Goal: Information Seeking & Learning: Learn about a topic

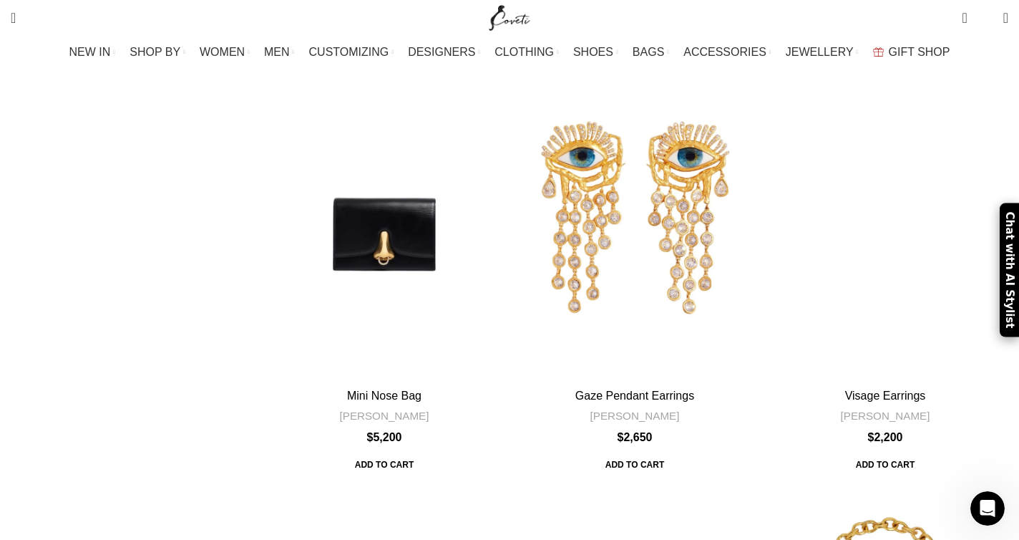
scroll to position [3379, 0]
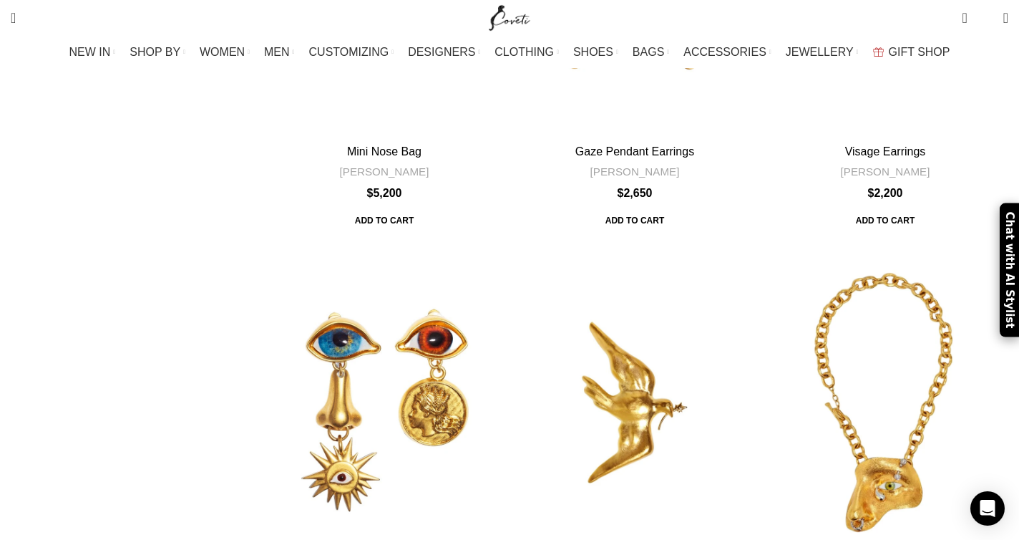
scroll to position [3650, 0]
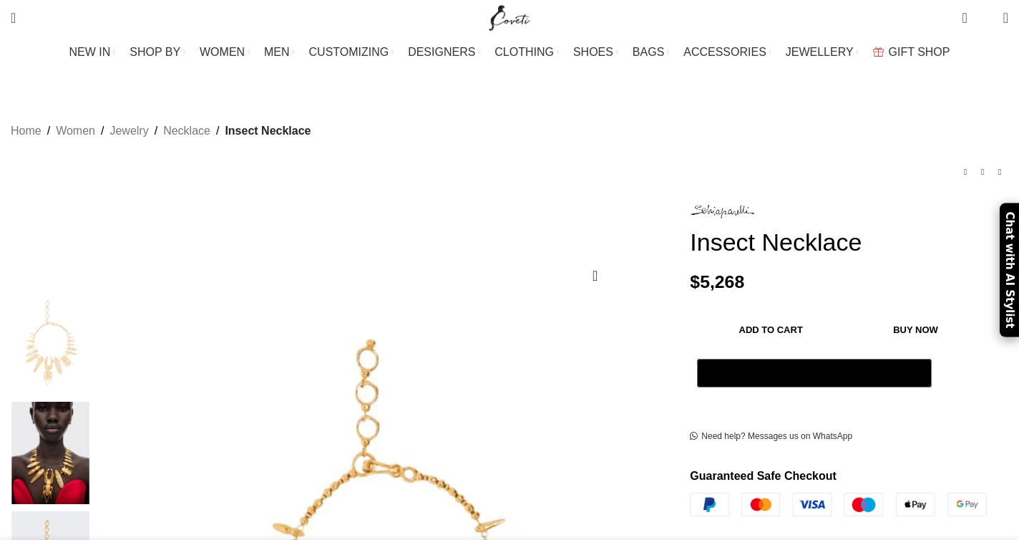
click at [94, 402] on img at bounding box center [50, 453] width 87 height 102
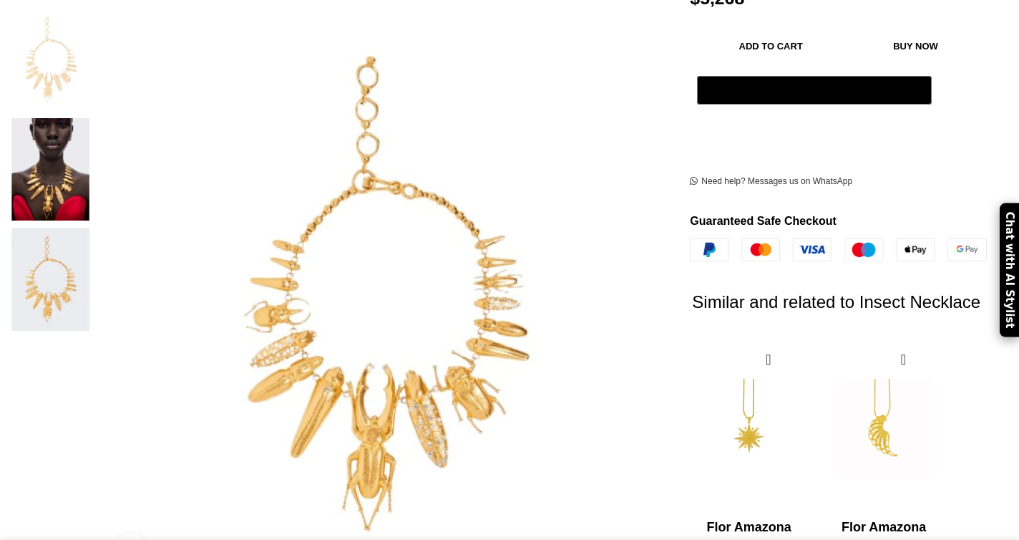
click at [94, 118] on img at bounding box center [50, 169] width 87 height 102
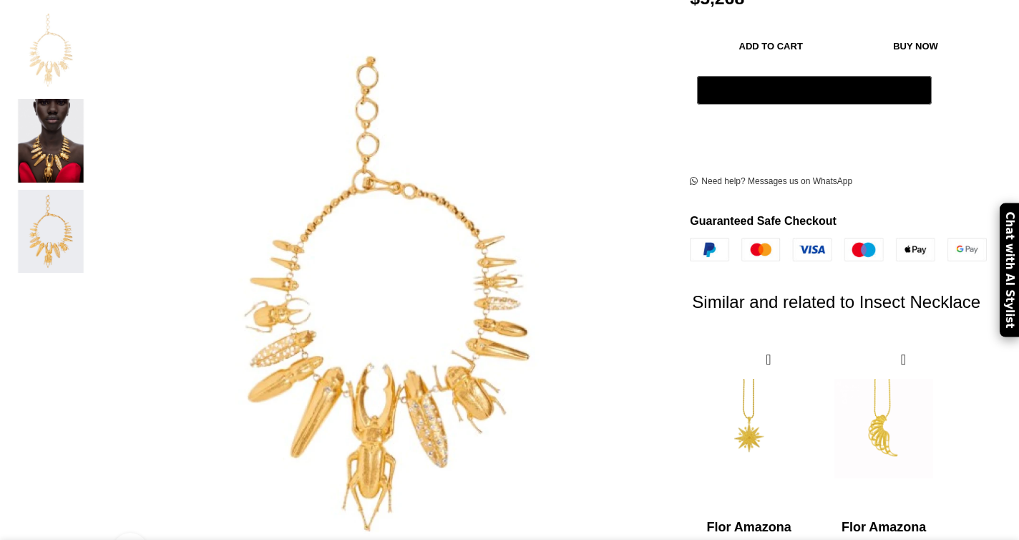
click at [94, 150] on img "2 / 3" at bounding box center [50, 141] width 87 height 84
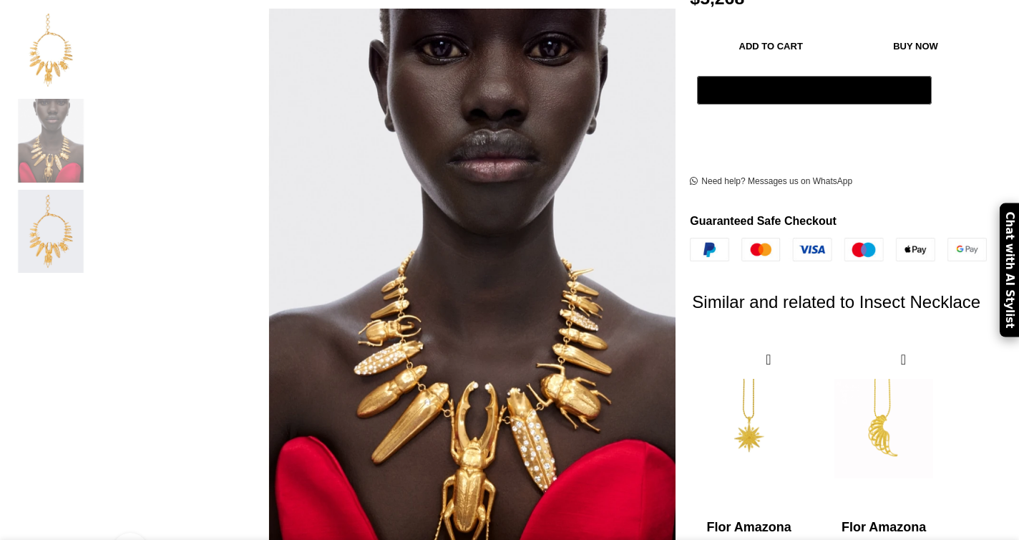
scroll to position [0, 150]
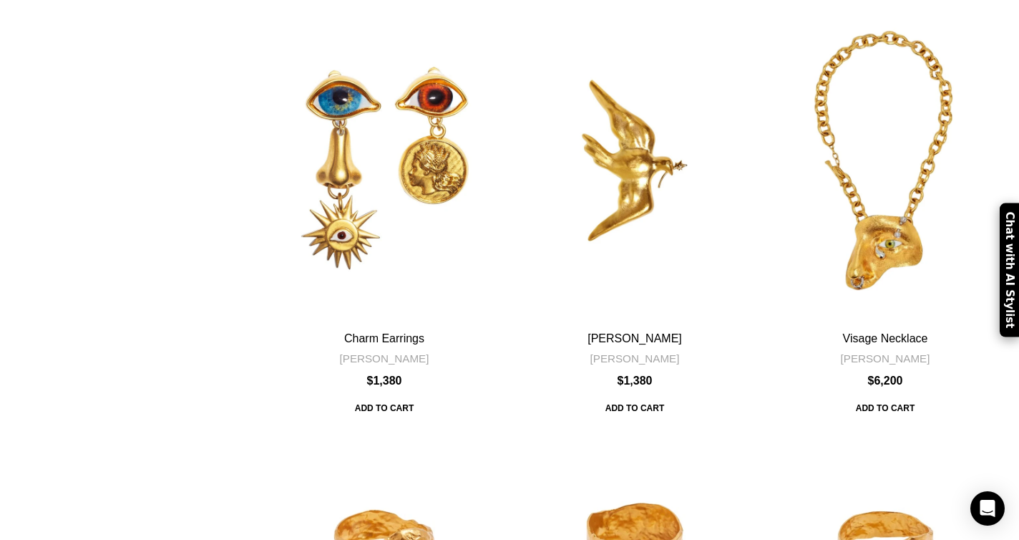
scroll to position [3863, 0]
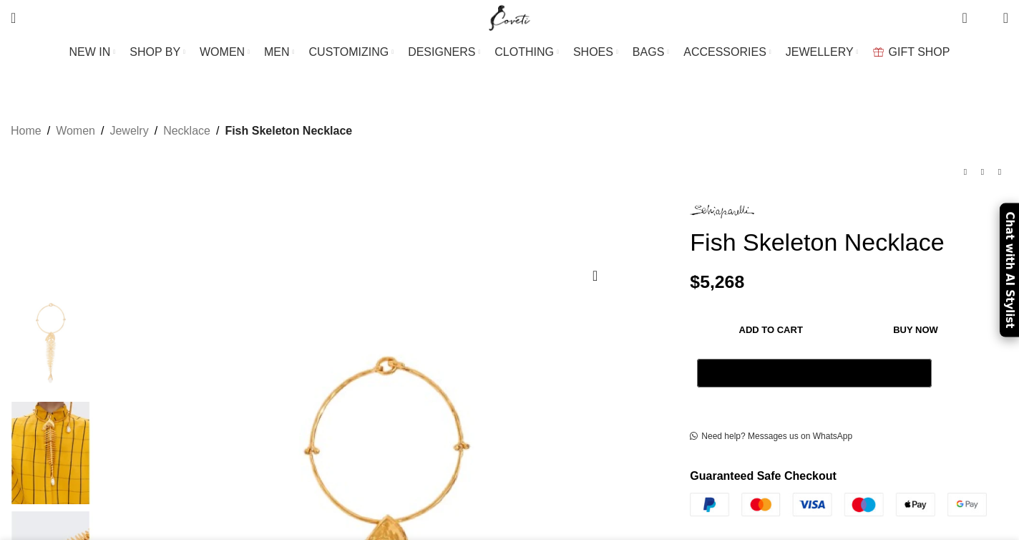
click at [94, 410] on img at bounding box center [50, 453] width 87 height 102
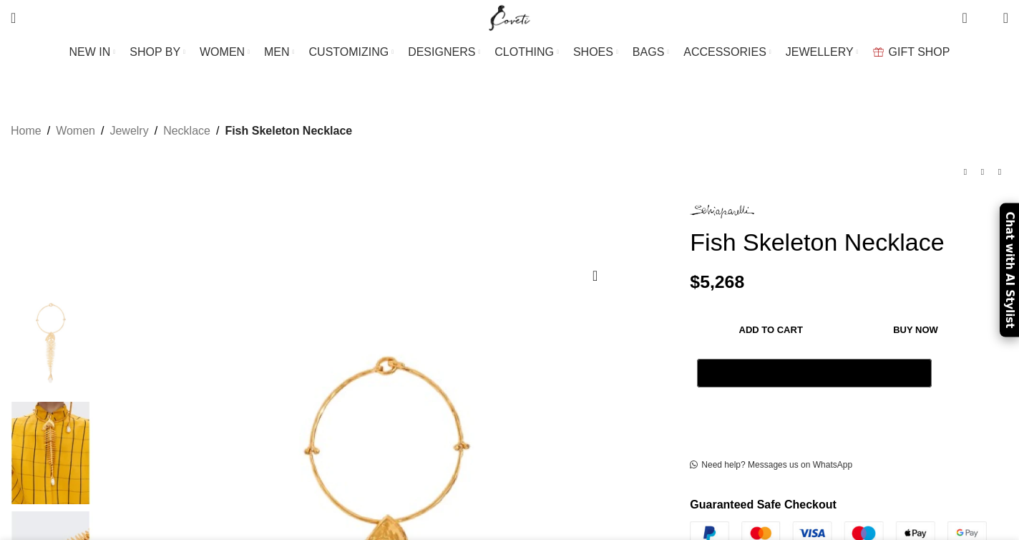
click at [94, 402] on img at bounding box center [50, 453] width 87 height 102
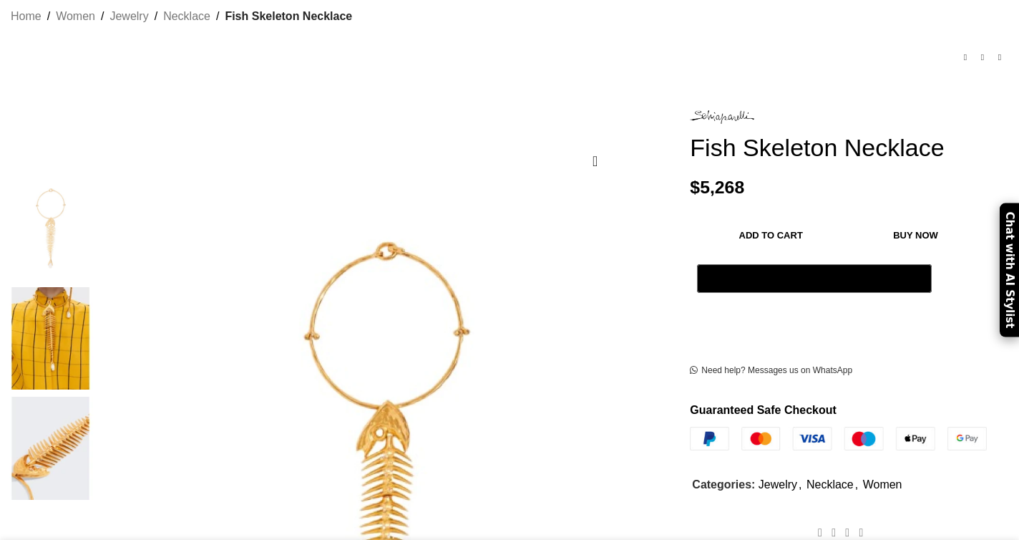
click at [94, 287] on img at bounding box center [50, 338] width 87 height 102
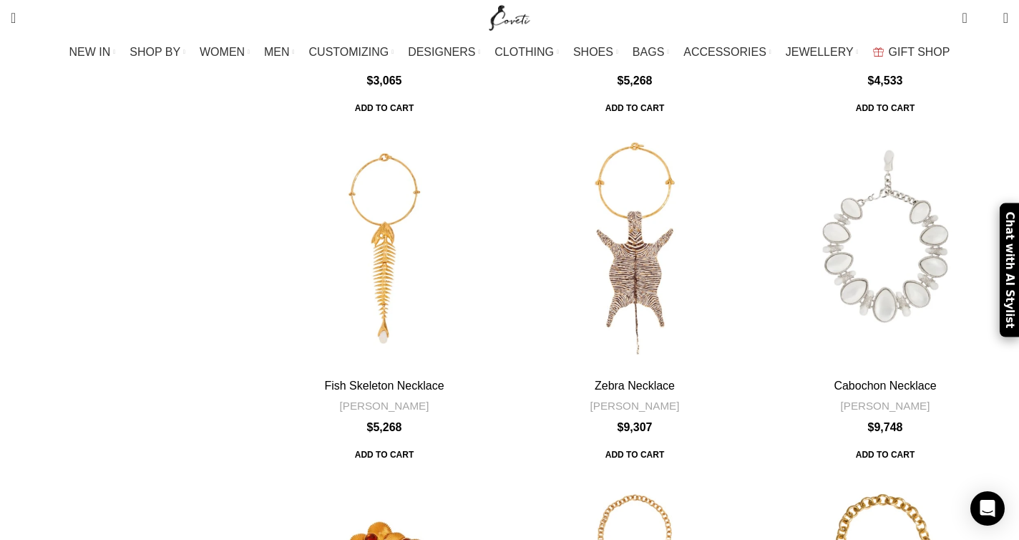
scroll to position [5222, 0]
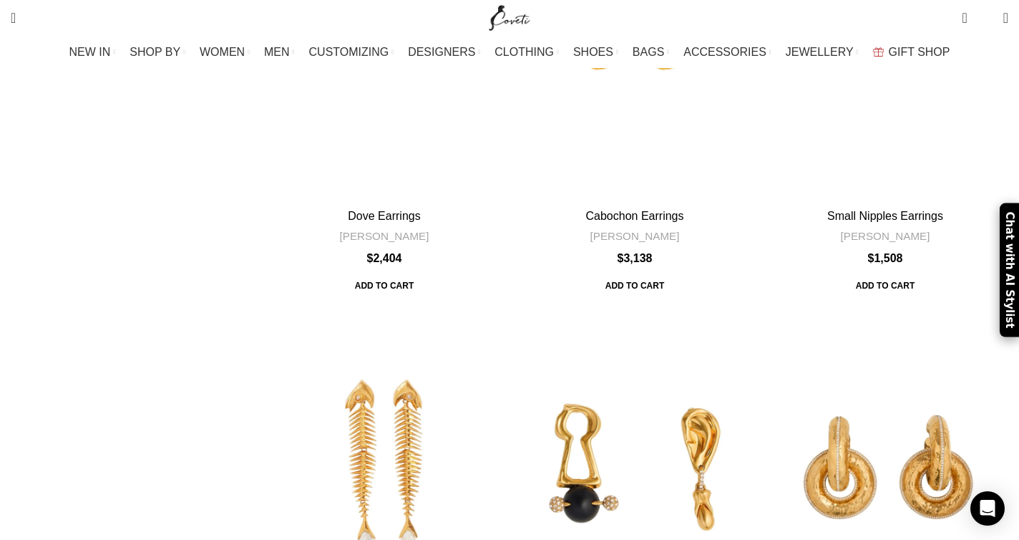
scroll to position [573, 0]
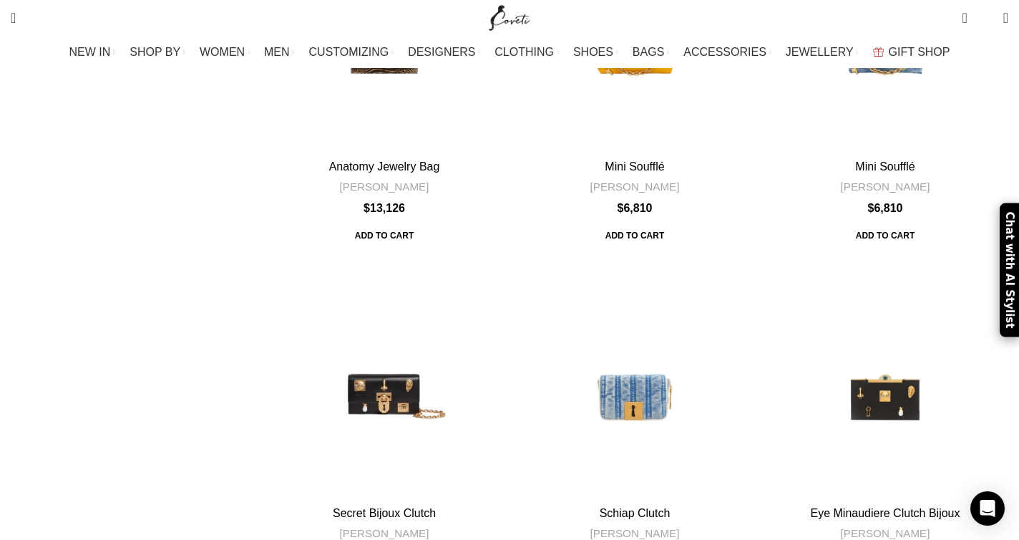
scroll to position [4840, 0]
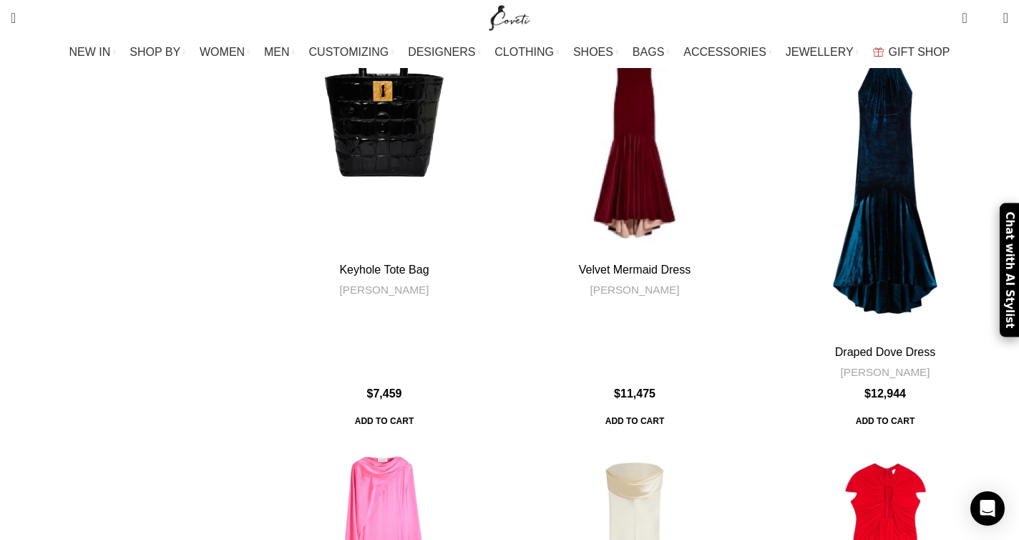
scroll to position [5101, 0]
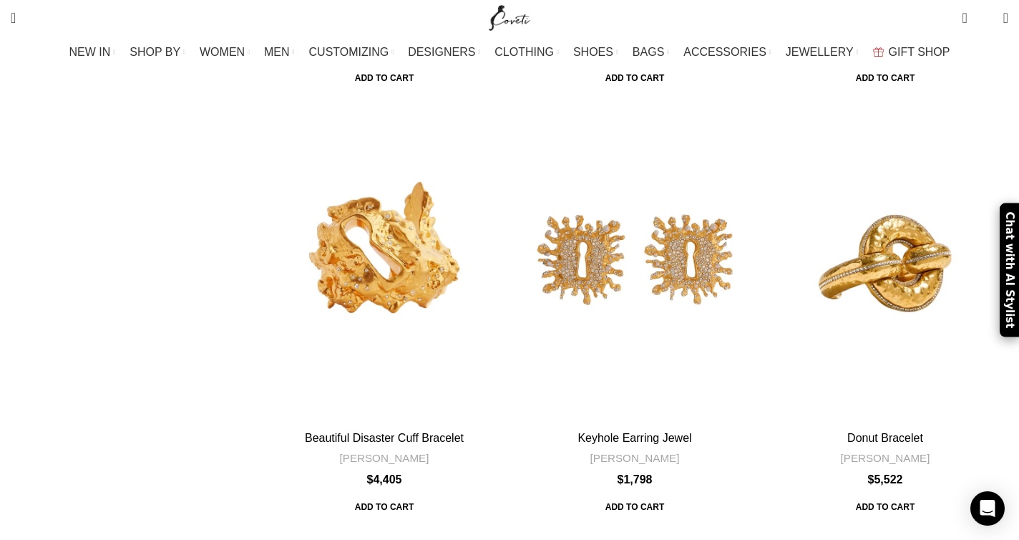
scroll to position [5419, 0]
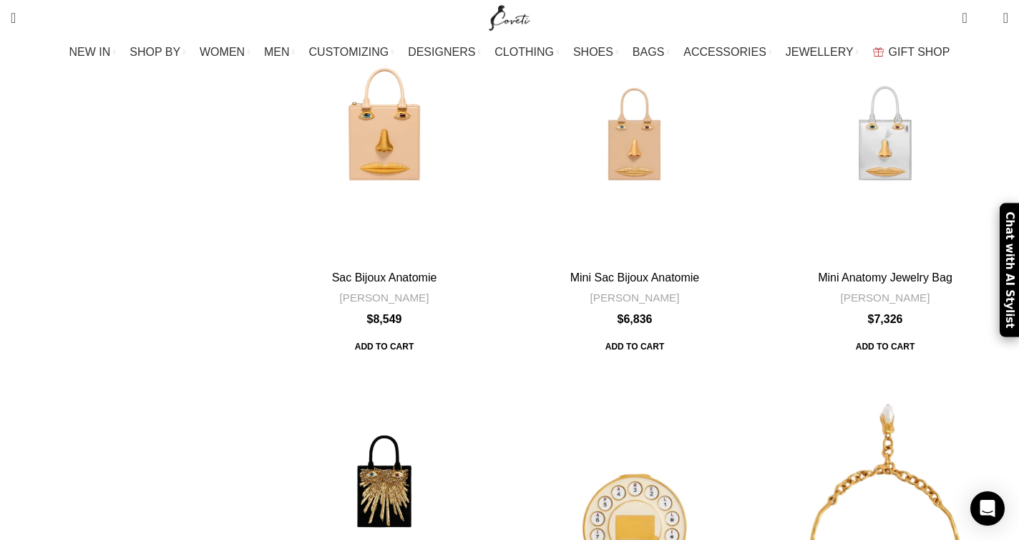
scroll to position [3122, 0]
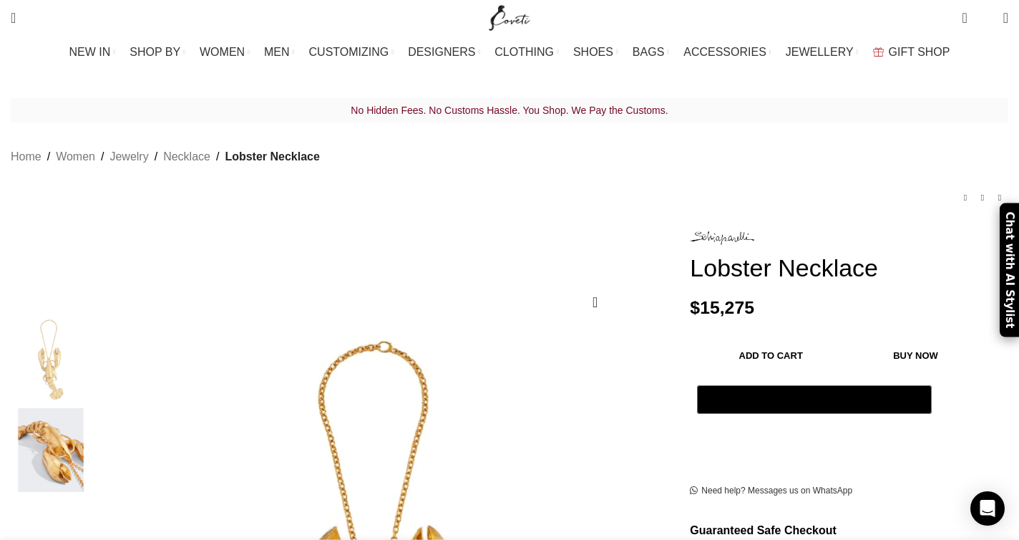
scroll to position [0, 452]
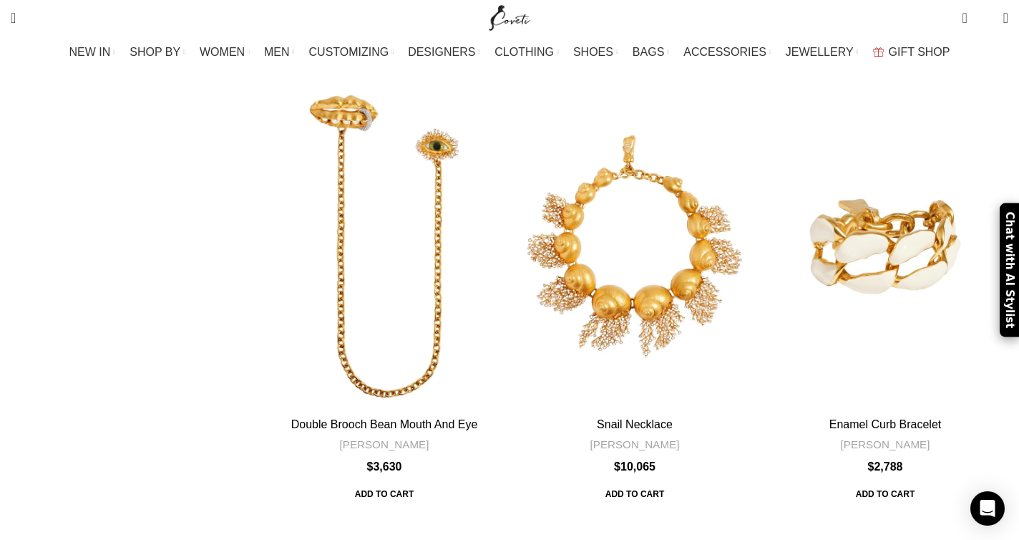
scroll to position [5111, 0]
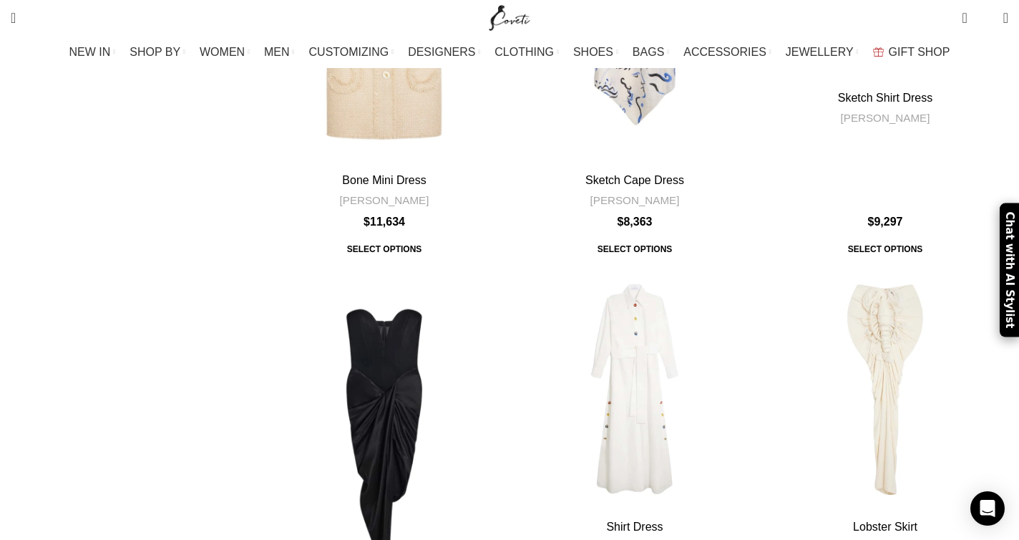
scroll to position [5255, 0]
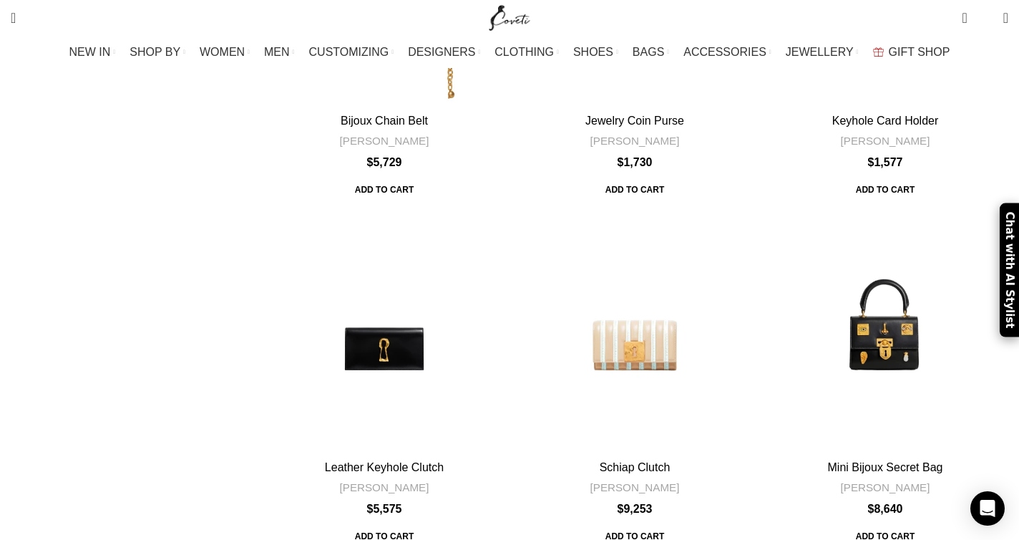
scroll to position [4666, 0]
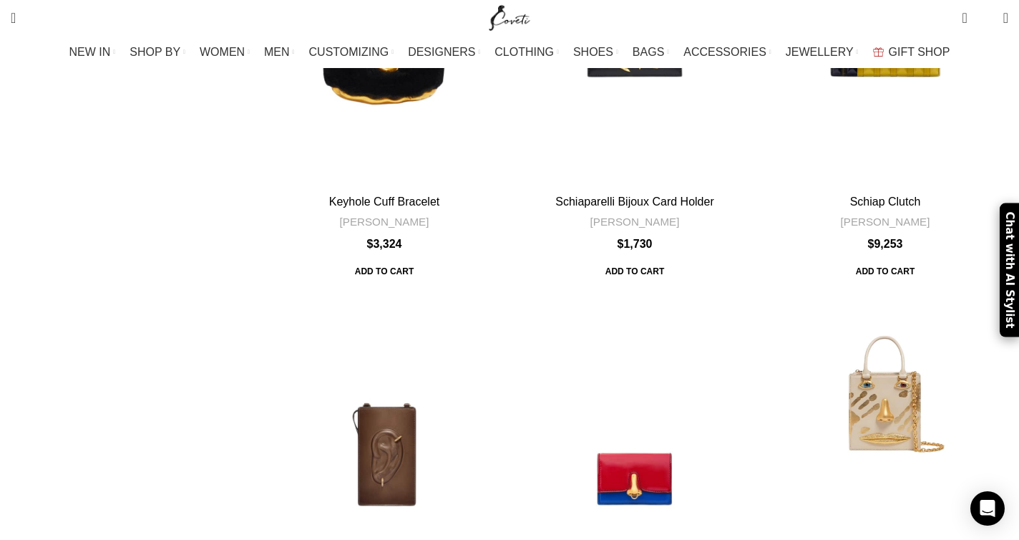
scroll to position [4731, 0]
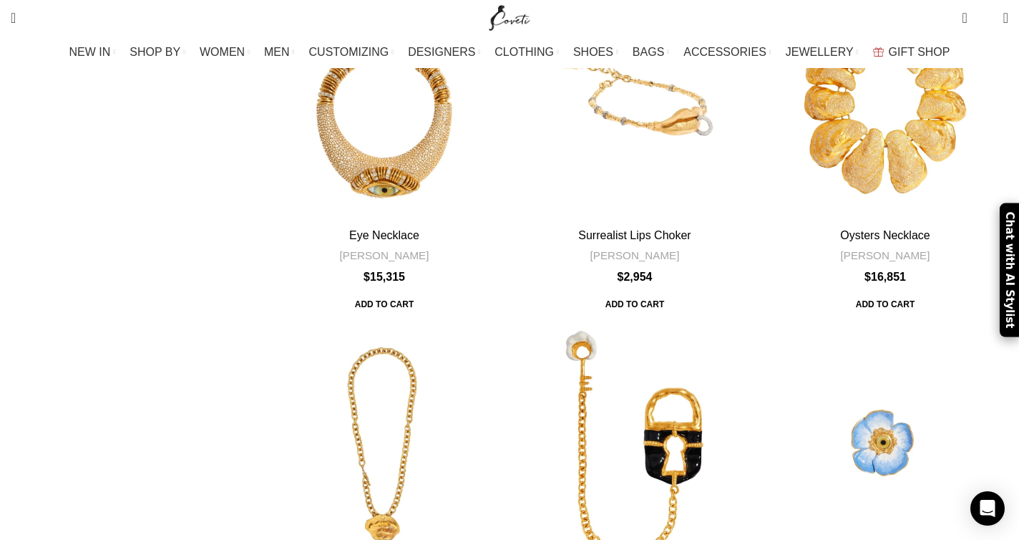
scroll to position [4126, 0]
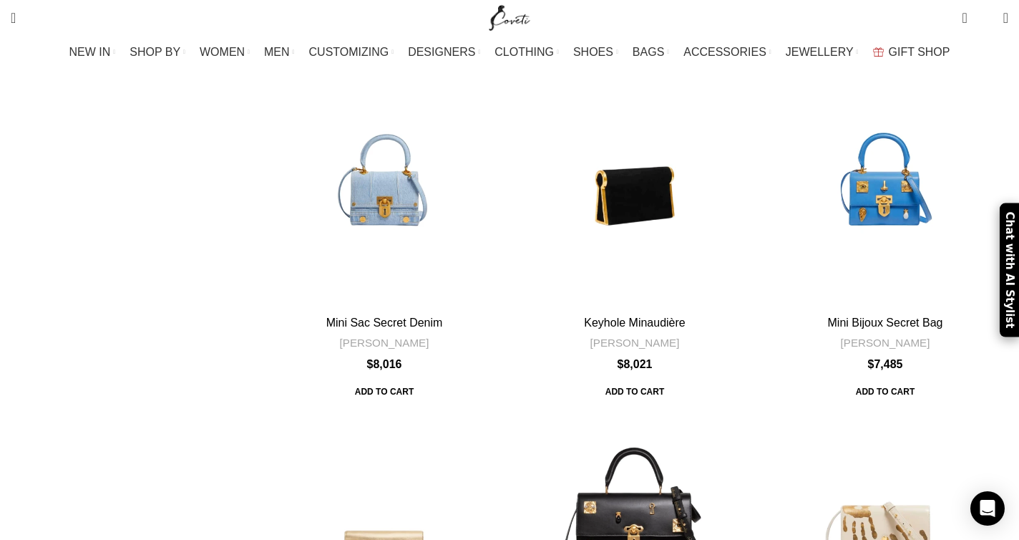
scroll to position [3258, 0]
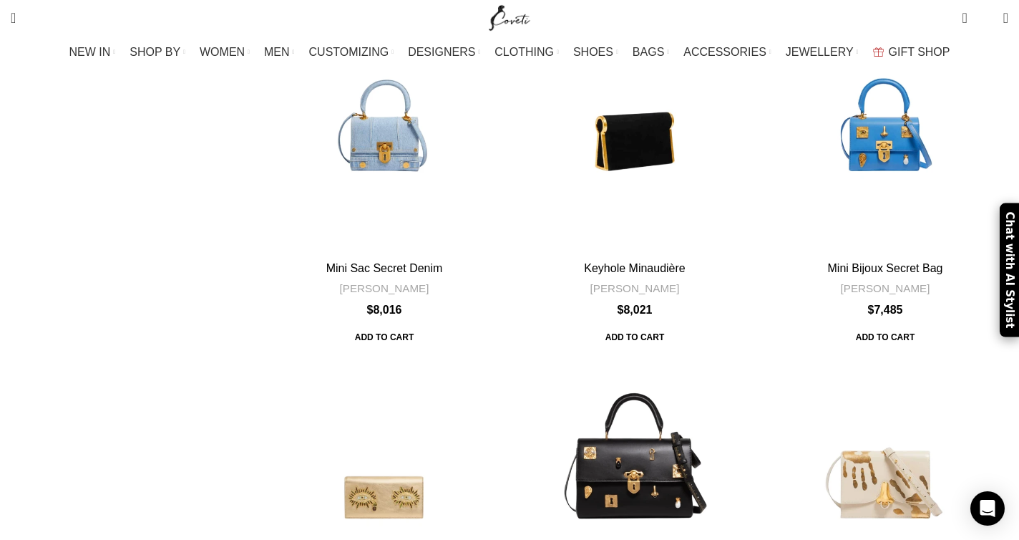
click at [1017, 374] on html "Excellent 4.3 / 5 64 Reviews Search Search 0 items $ 0 0 Wishlist Login / Regis…" at bounding box center [509, 63] width 1019 height 6642
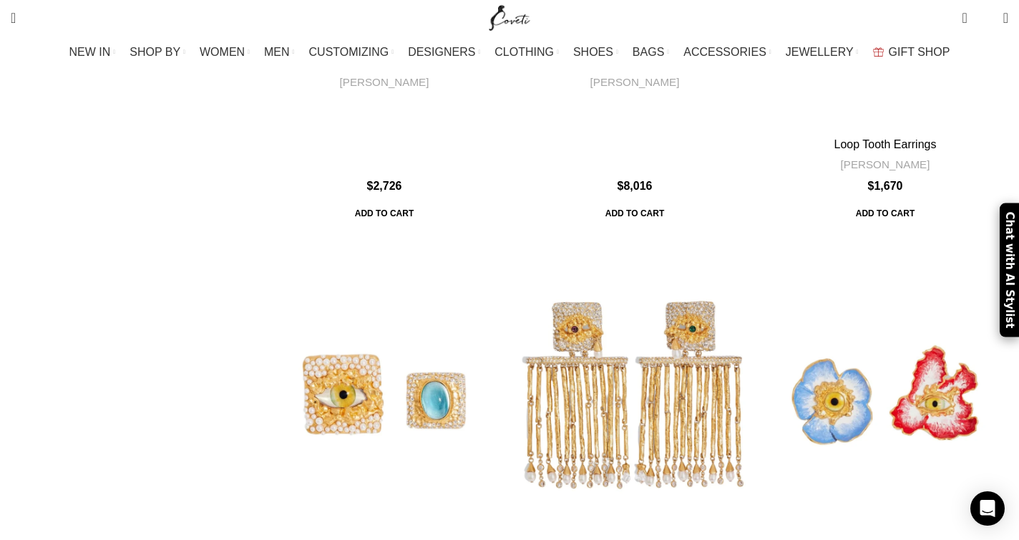
scroll to position [4189, 0]
